Goal: Task Accomplishment & Management: Use online tool/utility

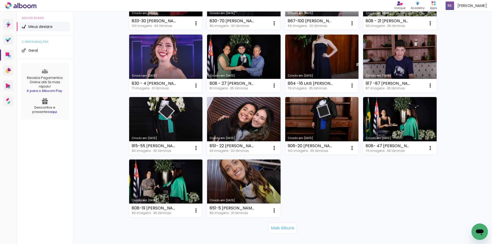
scroll to position [282, 0]
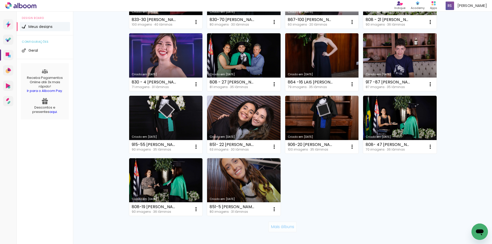
click at [0, 0] on slot "Mais álbuns" at bounding box center [0, 0] width 0 height 0
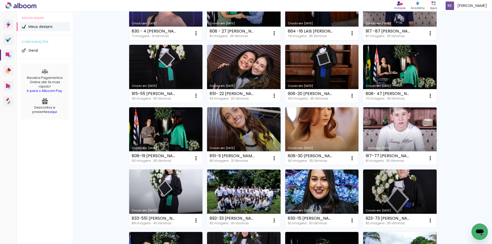
scroll to position [333, 0]
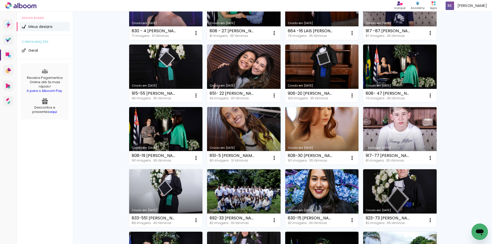
click at [329, 128] on link "Criado em [DATE]" at bounding box center [322, 136] width 74 height 58
